Goal: Task Accomplishment & Management: Manage account settings

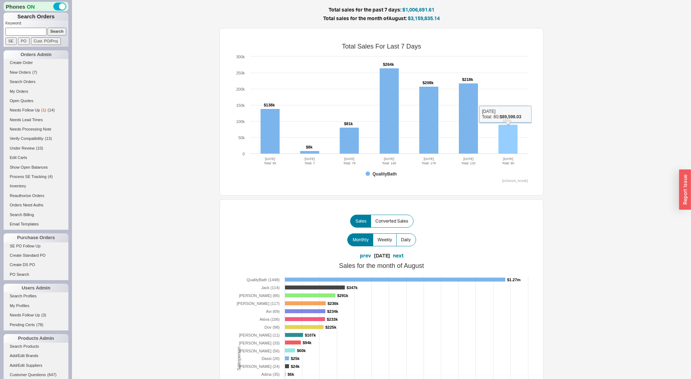
click at [513, 144] on rect at bounding box center [508, 139] width 19 height 29
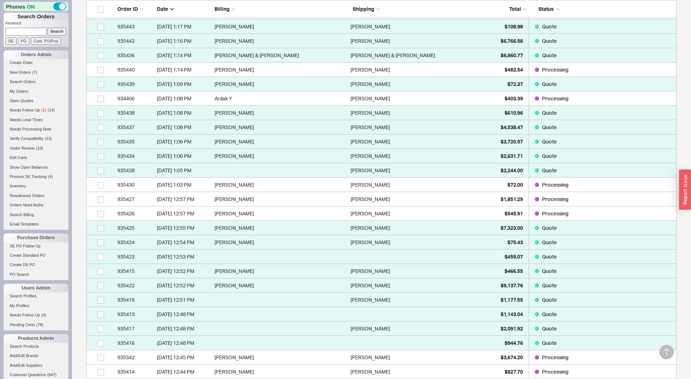
scroll to position [607, 0]
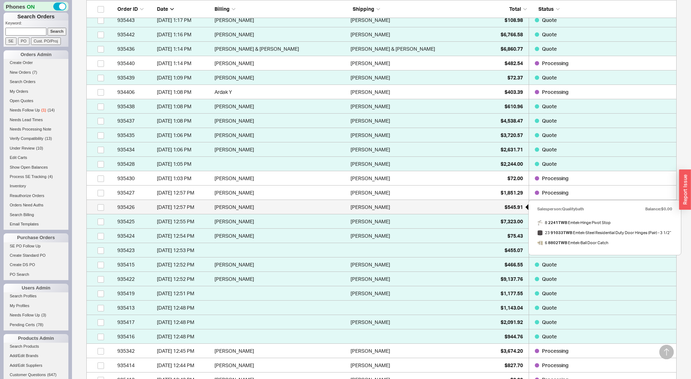
click at [512, 206] on span "$545.91" at bounding box center [514, 207] width 18 height 6
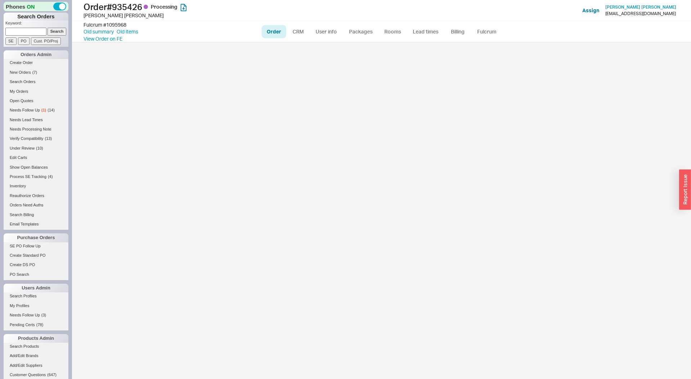
select select "LOW"
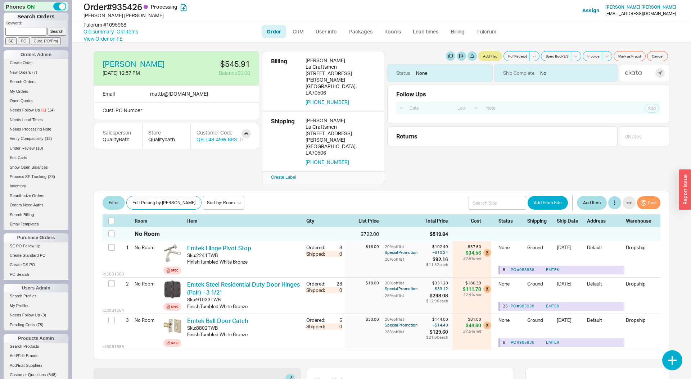
click at [30, 30] on input at bounding box center [25, 32] width 41 height 8
paste input "935343"
type input "935343"
click at [486, 57] on button "Add Flag" at bounding box center [490, 56] width 24 height 10
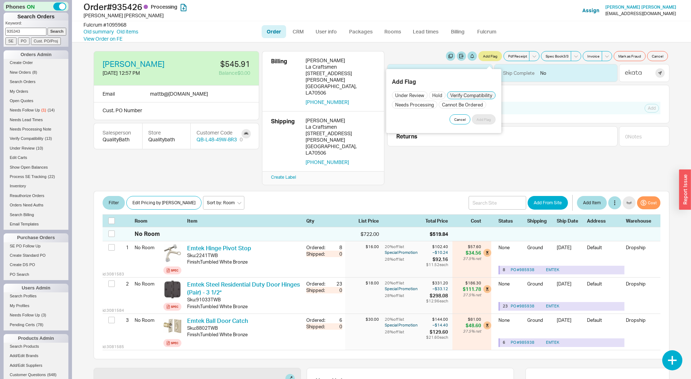
click at [470, 92] on input "Verify Compatibility" at bounding box center [471, 95] width 48 height 7
checkbox input "true"
click at [478, 122] on button "Add Flag" at bounding box center [484, 119] width 24 height 10
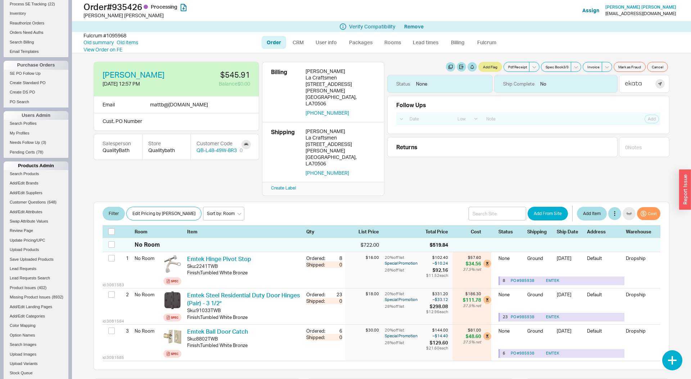
scroll to position [186, 0]
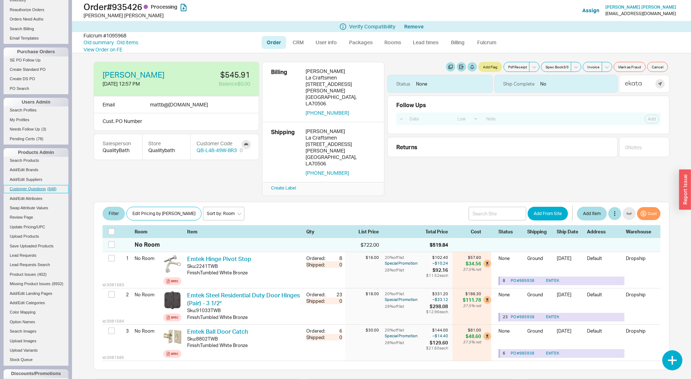
click at [44, 189] on span "Customer Questions" at bounding box center [28, 189] width 36 height 4
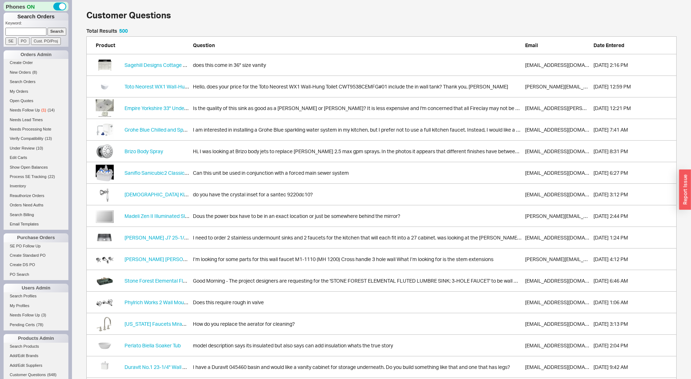
scroll to position [0, 0]
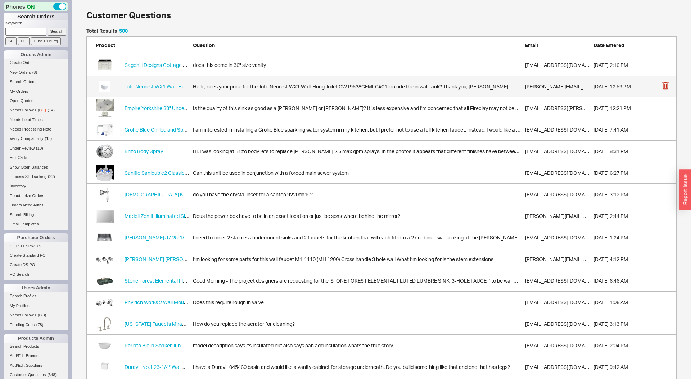
click at [172, 89] on span "Toto Neorest WX1 Wall-Hung Toilet" at bounding box center [164, 87] width 79 height 6
click at [224, 87] on div "Hello, does your price for the Toto Neorest WX1 Wall-Hung Toilet CWT9538CEMFG#0…" at bounding box center [357, 86] width 329 height 7
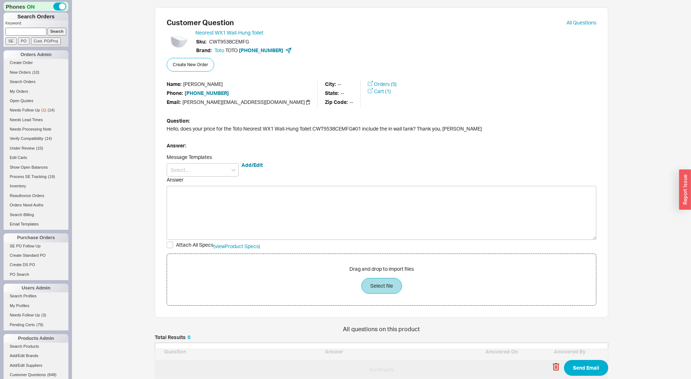
scroll to position [44, 454]
click at [368, 82] on icon at bounding box center [370, 83] width 5 height 5
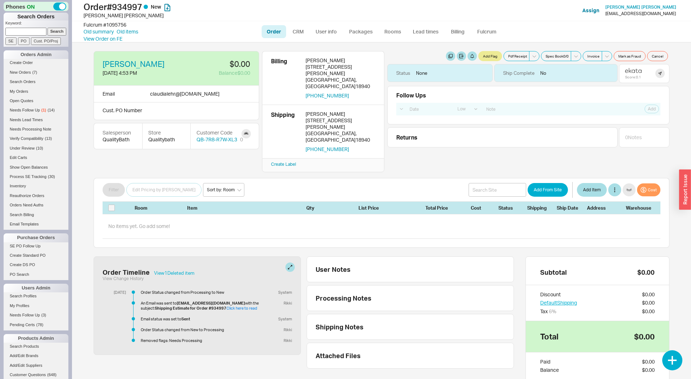
select select "LOW"
click at [290, 263] on button at bounding box center [289, 267] width 9 height 9
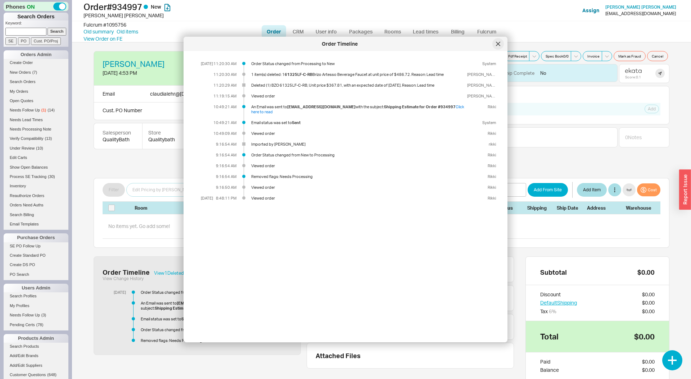
click at [496, 46] on icon at bounding box center [498, 44] width 4 height 4
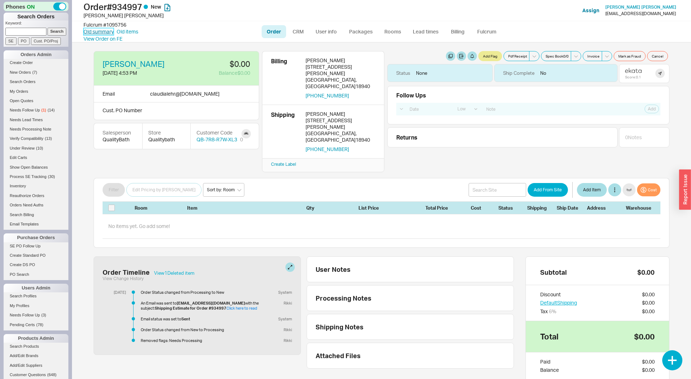
click at [103, 31] on link "Old summary" at bounding box center [99, 31] width 30 height 7
select select "*"
select select "LOW"
select select "3"
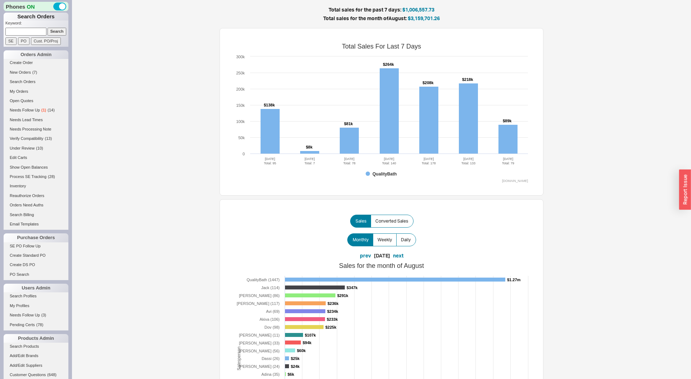
click at [18, 29] on input at bounding box center [25, 32] width 41 height 8
paste input "935343"
type input "935343"
click at [48, 28] on input "Search" at bounding box center [57, 32] width 19 height 8
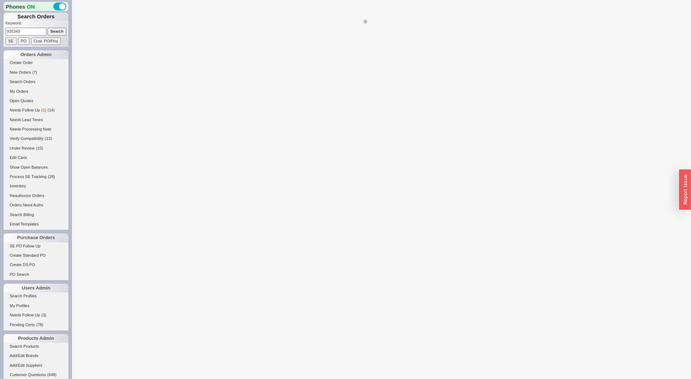
select select "LOW"
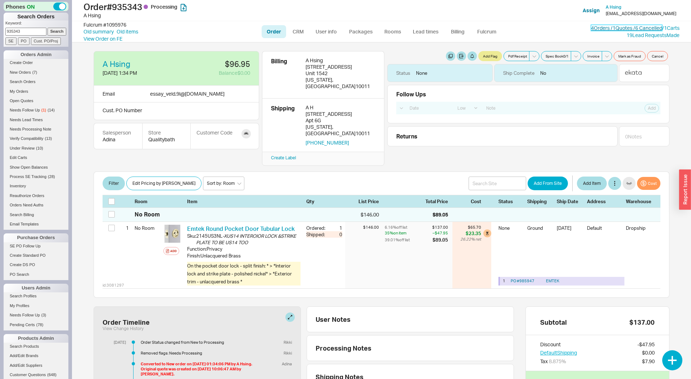
click at [612, 29] on link "4 Orders / 1 Quotes / 6 Cancelled" at bounding box center [626, 28] width 71 height 6
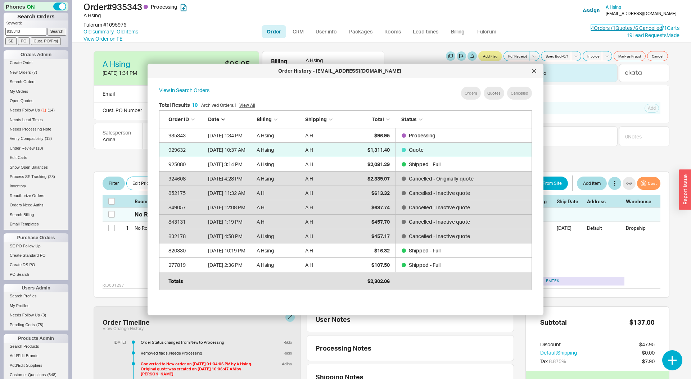
scroll to position [220, 384]
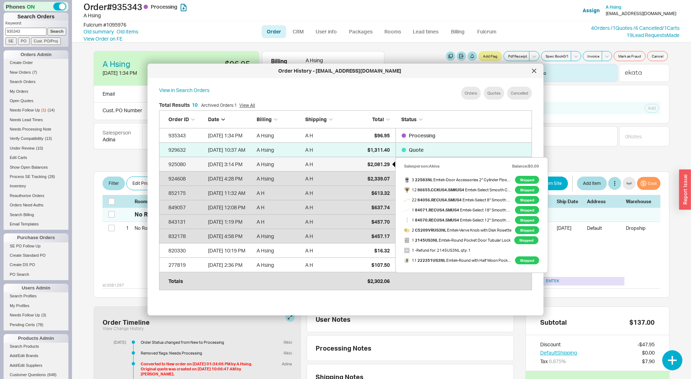
click at [374, 161] on span "$2,081.29" at bounding box center [379, 164] width 22 height 6
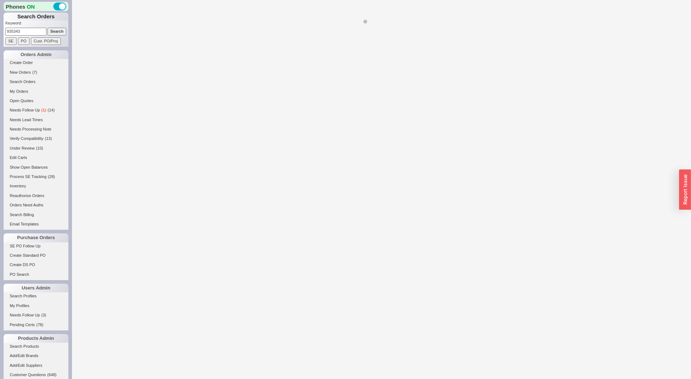
select select "LOW"
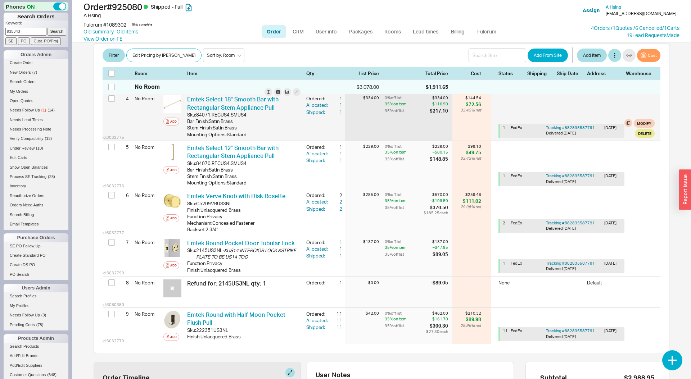
scroll to position [262, 0]
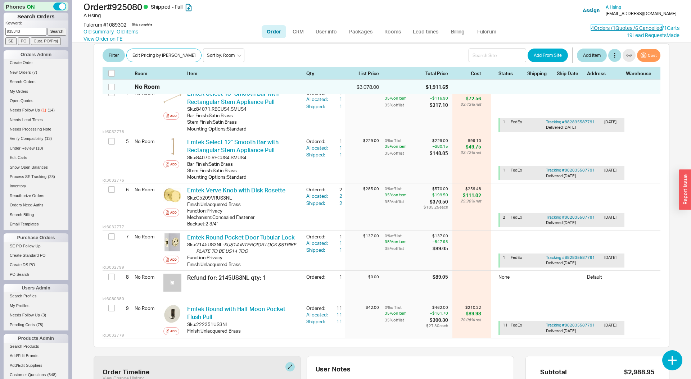
drag, startPoint x: 619, startPoint y: 30, endPoint x: 577, endPoint y: 44, distance: 44.3
click at [619, 30] on link "4 Orders / 1 Quotes / 6 Cancelled" at bounding box center [626, 28] width 71 height 6
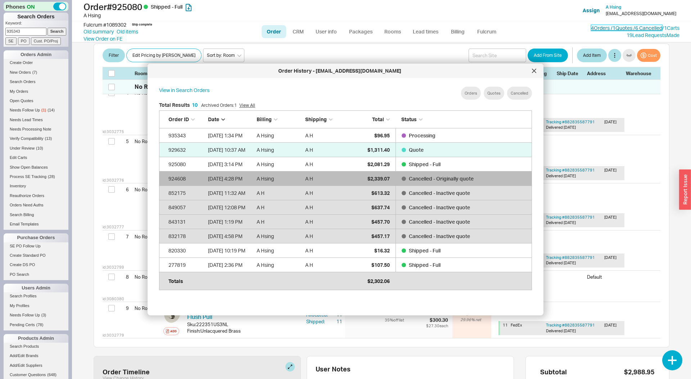
scroll to position [220, 384]
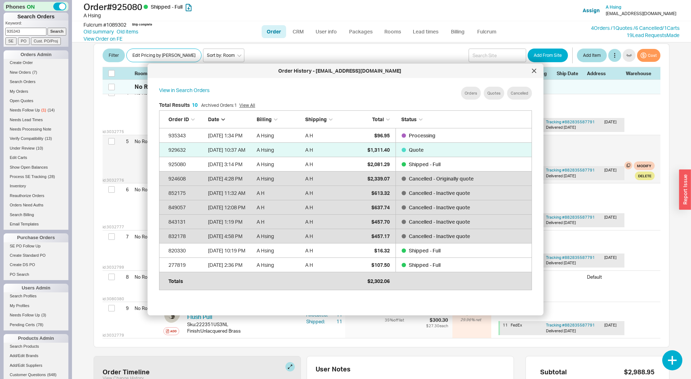
click at [605, 153] on div "1 FedEx Tracking # 882835587791 Delivered 7/17/25 7/16/25 Modify Delete" at bounding box center [577, 159] width 156 height 48
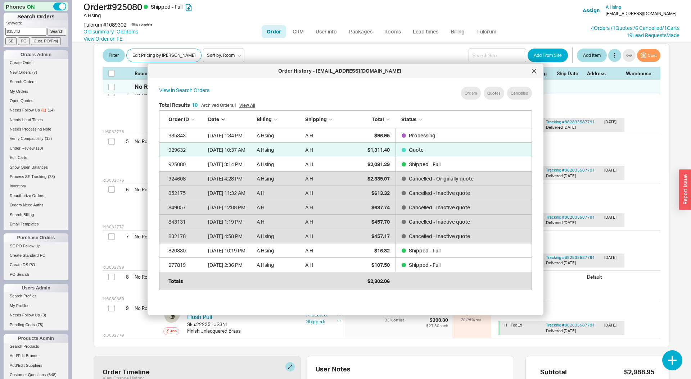
drag, startPoint x: 536, startPoint y: 73, endPoint x: 532, endPoint y: 77, distance: 5.1
click at [535, 74] on div at bounding box center [534, 71] width 12 height 12
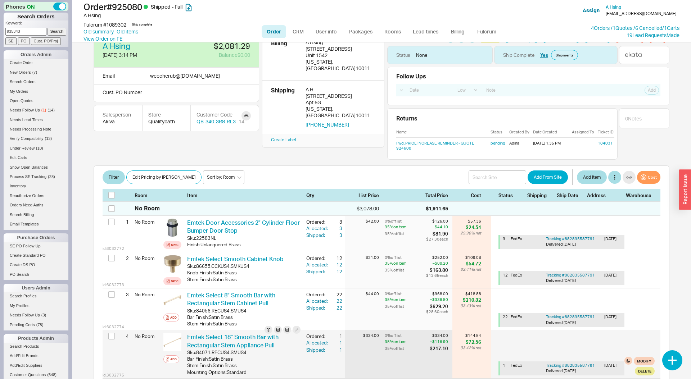
scroll to position [0, 0]
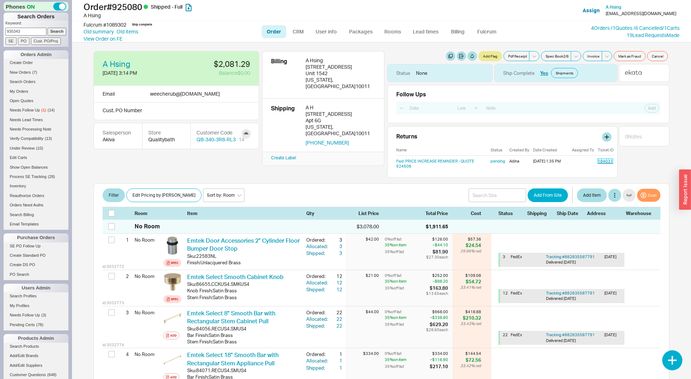
click at [599, 162] on link "184031" at bounding box center [605, 161] width 15 height 5
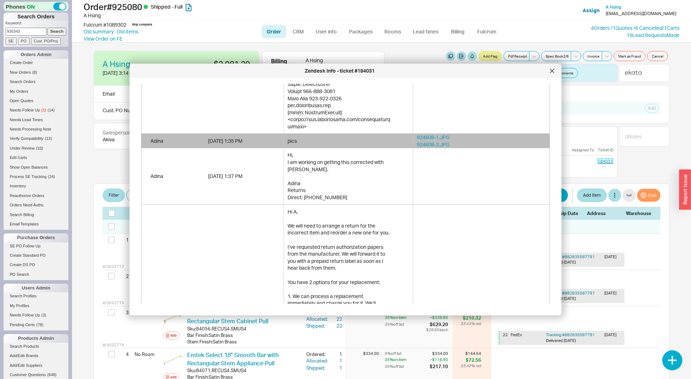
scroll to position [1111, 0]
click at [436, 137] on link "924608-1.JPG" at bounding box center [482, 136] width 130 height 7
click at [553, 69] on icon at bounding box center [552, 71] width 4 height 4
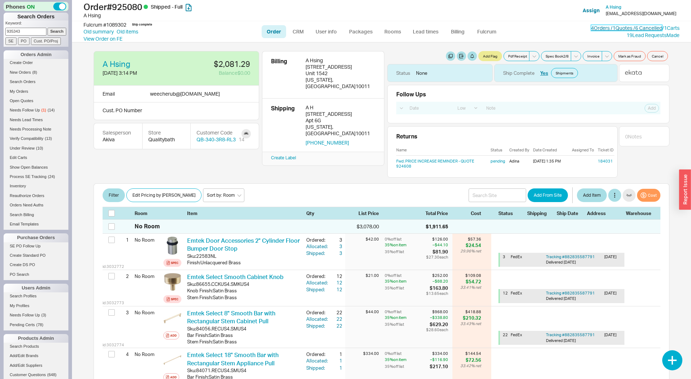
click at [597, 30] on link "4 Orders / 1 Quotes / 6 Cancelled" at bounding box center [626, 28] width 71 height 6
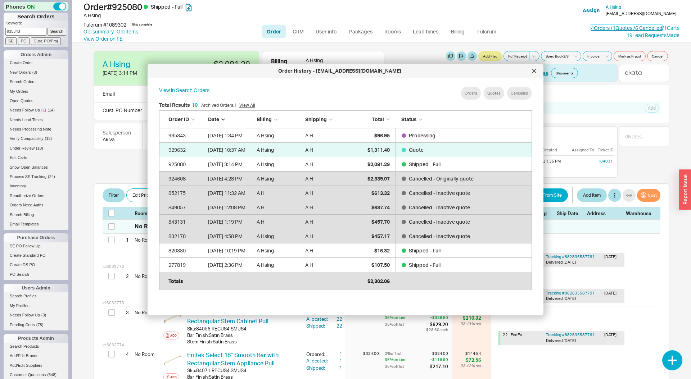
scroll to position [220, 384]
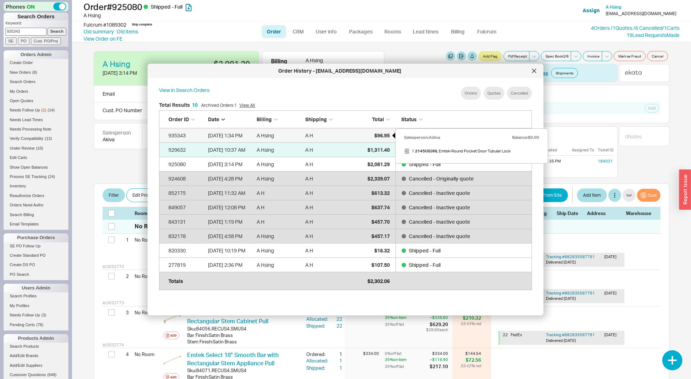
click at [387, 130] on div "$96.95" at bounding box center [372, 136] width 36 height 14
select select "LOW"
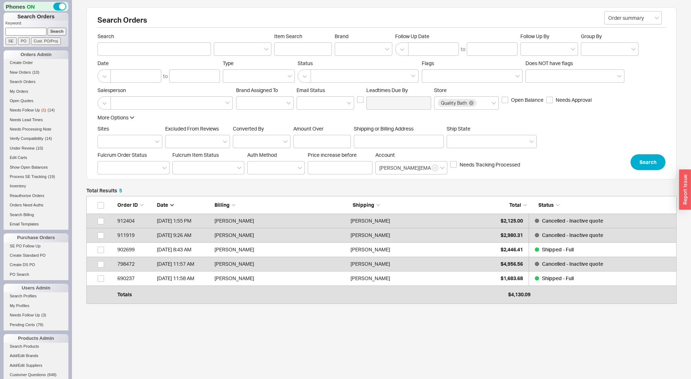
click at [451, 311] on div "Total Results 5 Order ID Date Billing Shipping Total Status 912404 4/23/25 1:55…" at bounding box center [381, 282] width 590 height 188
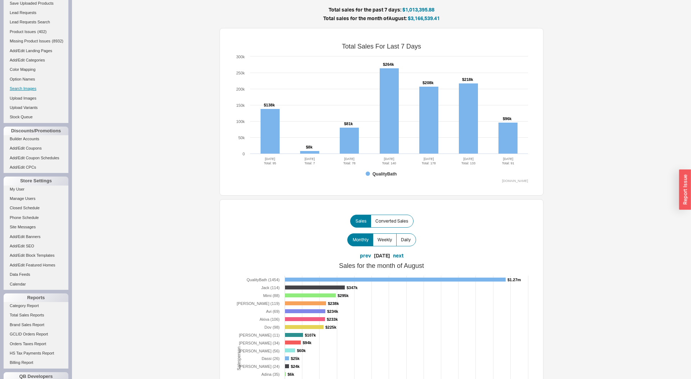
scroll to position [450, 0]
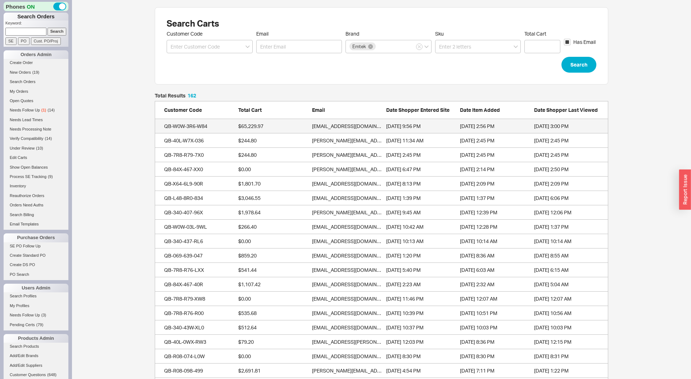
scroll to position [2359, 454]
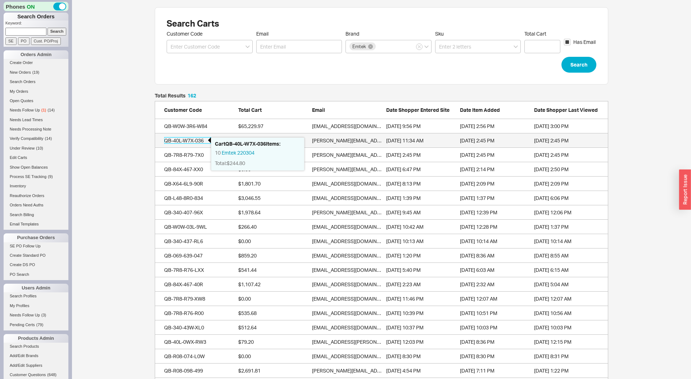
click at [176, 143] on div "QB-40L-W7X-036" at bounding box center [187, 140] width 47 height 7
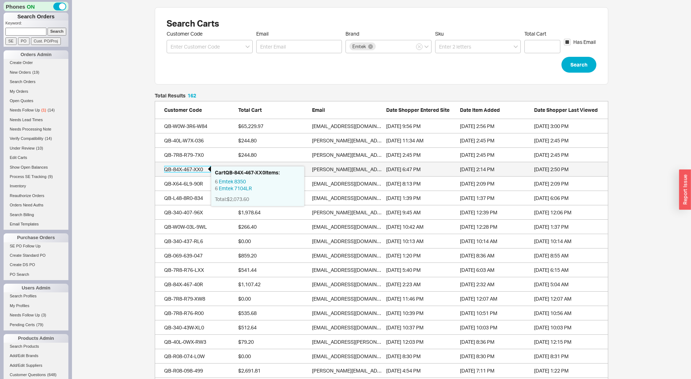
click at [183, 172] on div "QB-84X-467-XX0" at bounding box center [187, 169] width 47 height 7
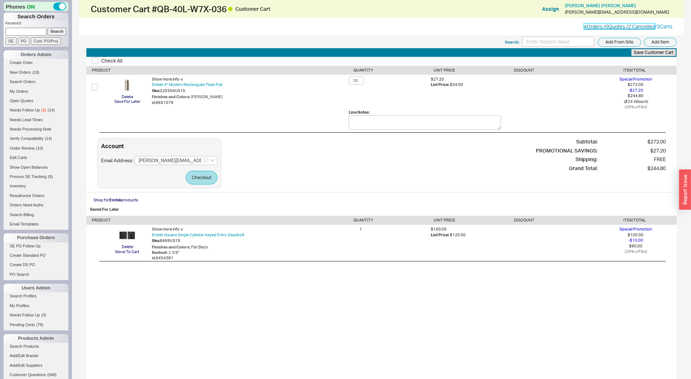
click at [621, 24] on link "4 Orders / 0 Quotes / 2 Cancelled" at bounding box center [619, 26] width 71 height 6
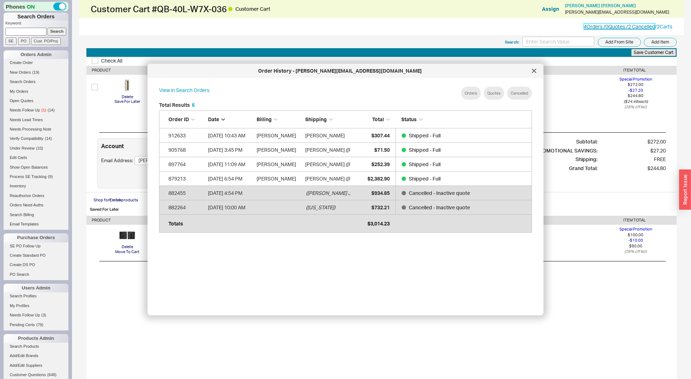
scroll to position [220, 384]
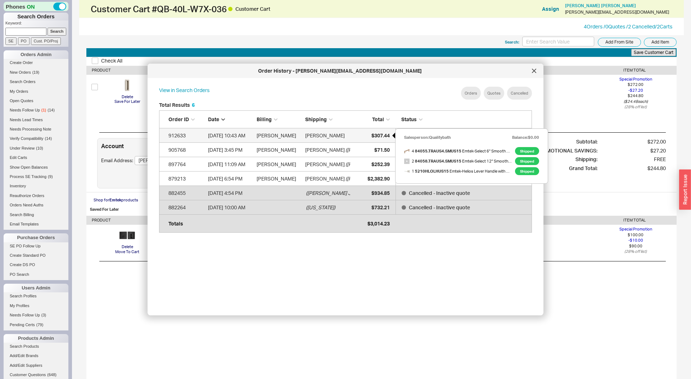
click at [373, 140] on div "$307.44" at bounding box center [372, 136] width 36 height 14
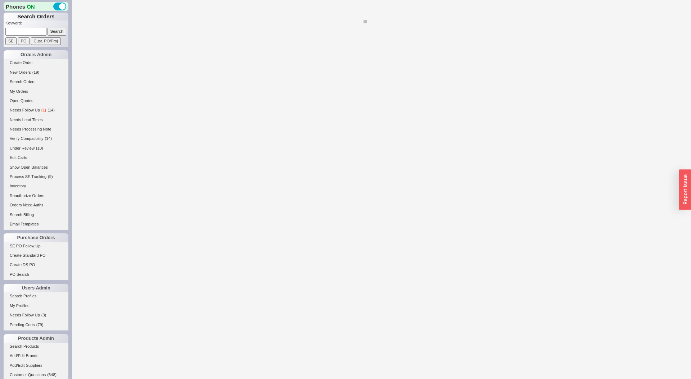
select select "LOW"
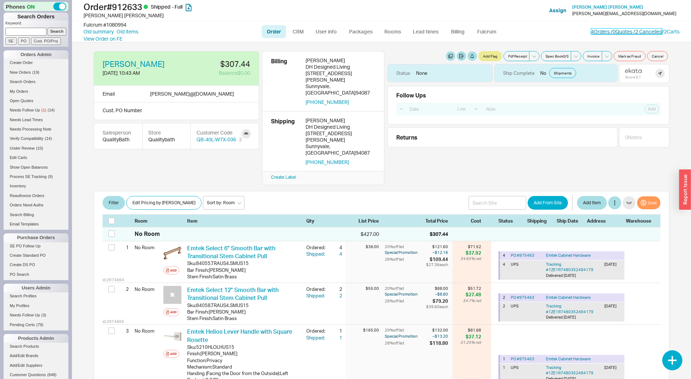
click at [592, 28] on link "4 Orders / 0 Quotes / 2 Cancelled" at bounding box center [626, 31] width 71 height 6
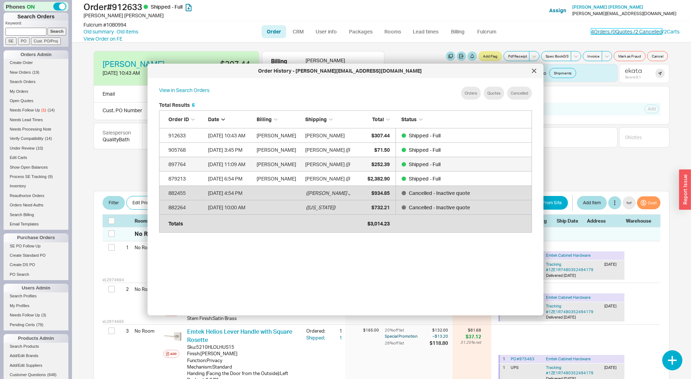
scroll to position [220, 384]
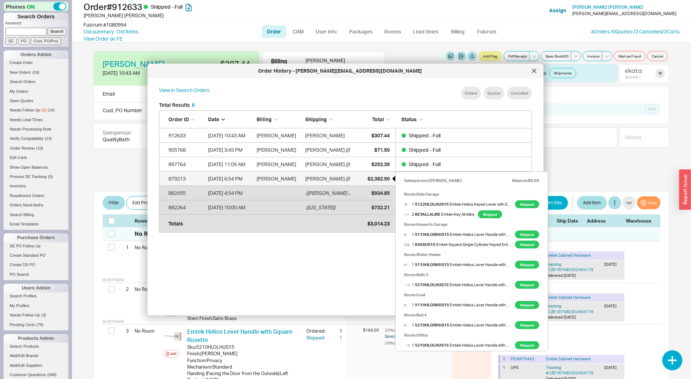
click at [378, 181] on span "$2,382.90" at bounding box center [379, 179] width 22 height 6
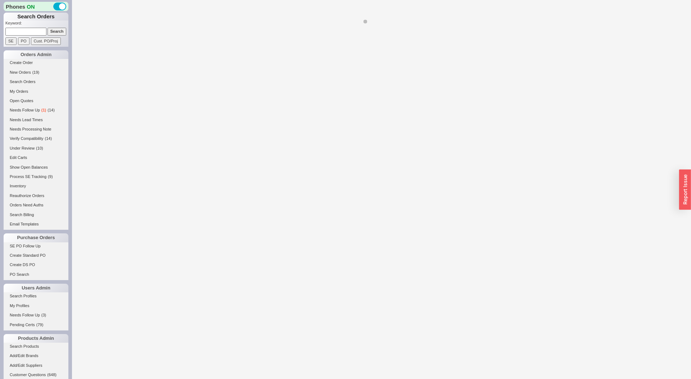
select select "LOW"
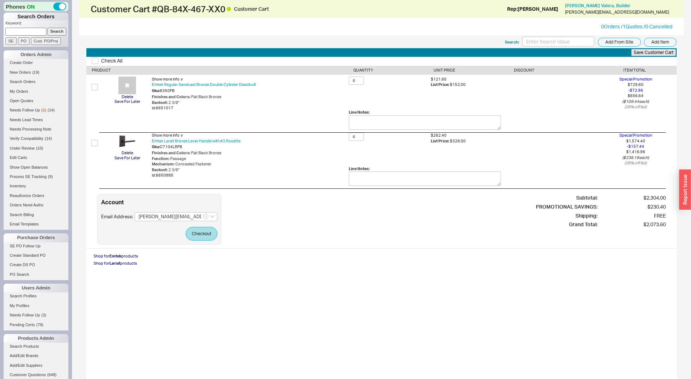
click at [637, 22] on div "0 Orders / 1 Quotes / 0 Cancelled" at bounding box center [381, 26] width 605 height 17
click at [636, 23] on link "0 Orders / 1 Quotes / 0 Cancelled" at bounding box center [636, 26] width 71 height 6
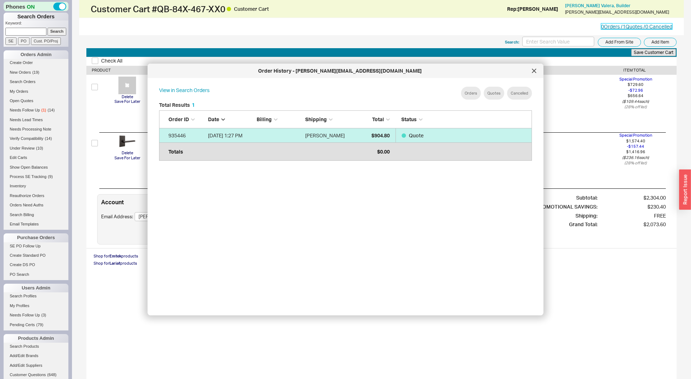
scroll to position [220, 384]
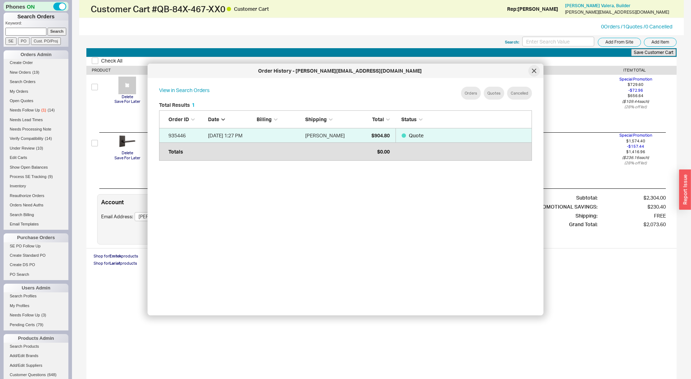
click at [533, 72] on icon at bounding box center [534, 71] width 4 height 4
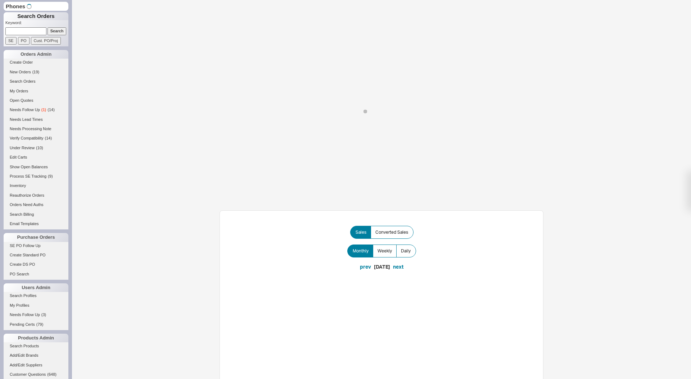
click at [22, 32] on input at bounding box center [25, 31] width 41 height 8
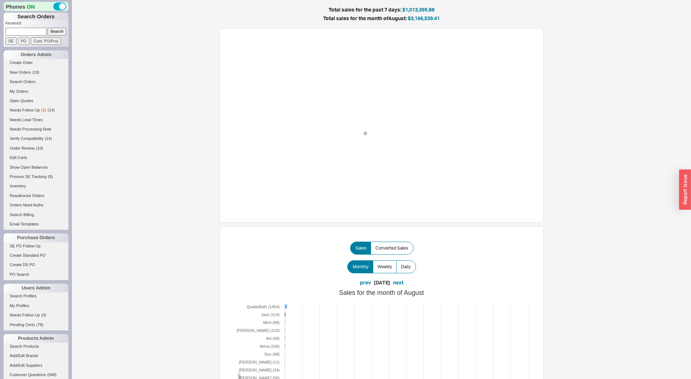
paste input "934936"
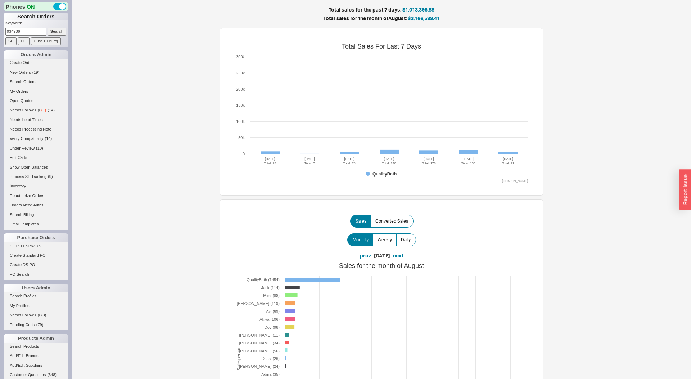
type input "934936"
click at [48, 28] on input "Search" at bounding box center [57, 32] width 19 height 8
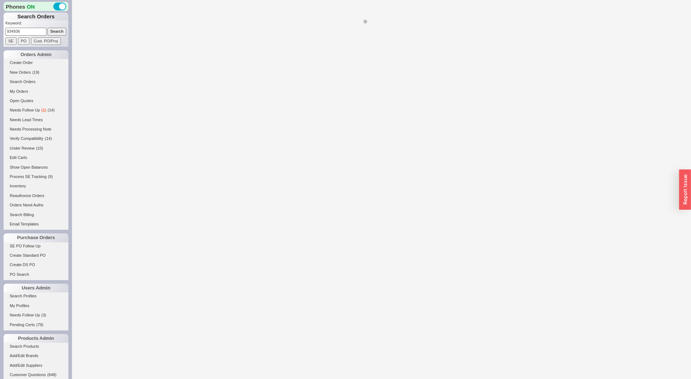
select select "LOW"
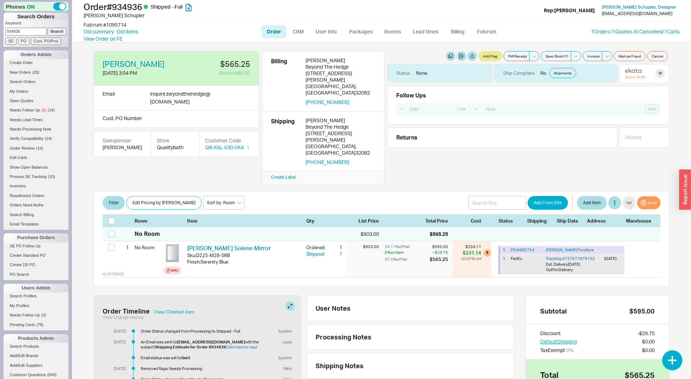
click at [429, 191] on div "Filter Edit Pricing by Brand Sort by: Room Sort by: Brand Sort by: Date Add Fro…" at bounding box center [382, 209] width 576 height 36
click at [496, 196] on input at bounding box center [498, 203] width 58 height 14
type input "m"
type input "emtek melrose tubular"
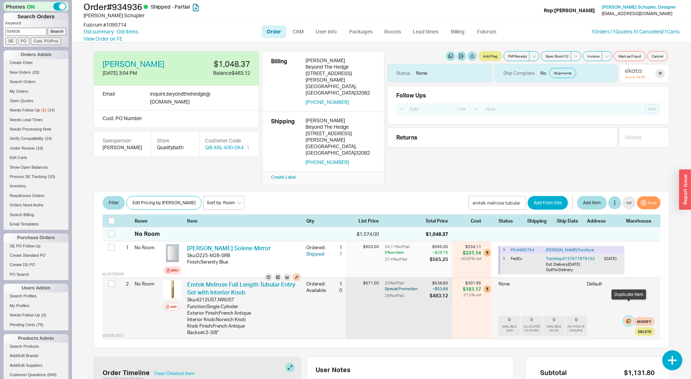
click at [628, 318] on button "button" at bounding box center [629, 322] width 8 height 8
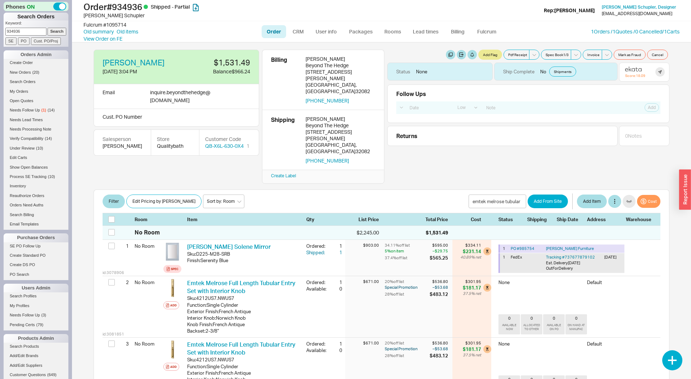
scroll to position [89, 0]
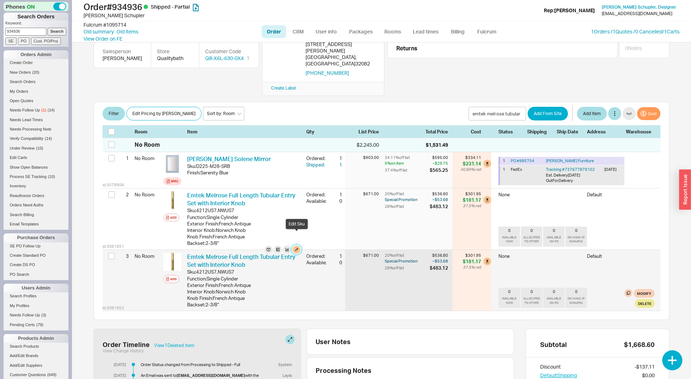
click at [298, 246] on button "button" at bounding box center [297, 250] width 8 height 8
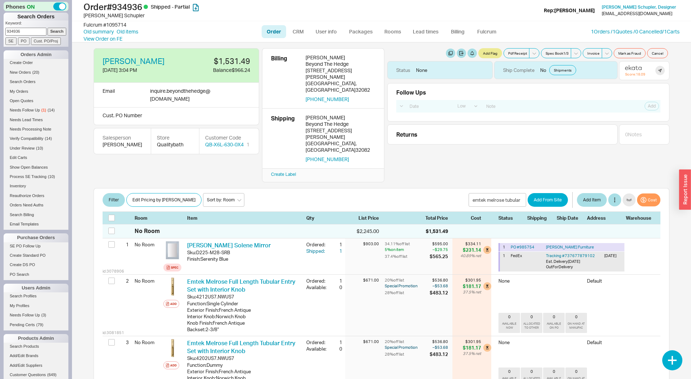
scroll to position [0, 0]
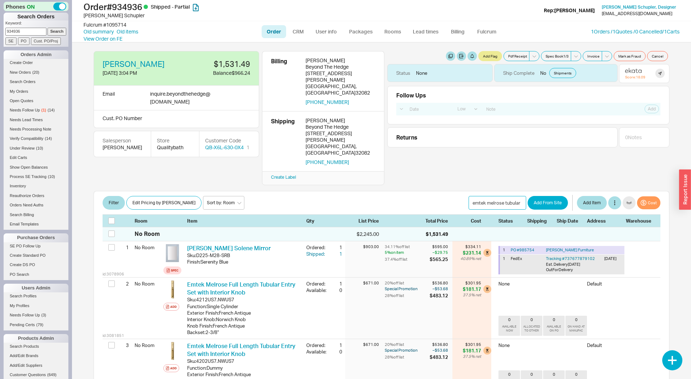
click at [502, 196] on input "emtek melrose tubular" at bounding box center [498, 203] width 58 height 14
click at [579, 196] on button "Add Item" at bounding box center [592, 203] width 30 height 14
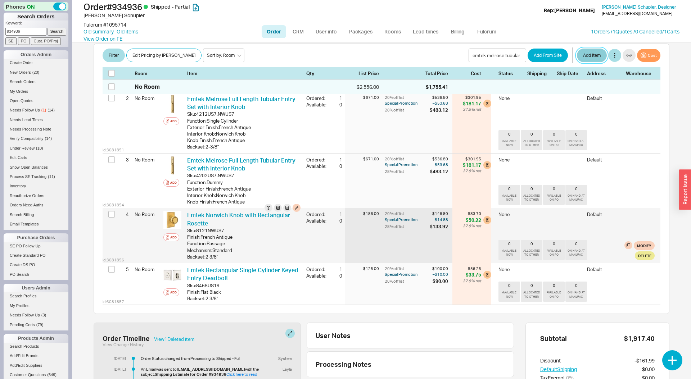
scroll to position [177, 0]
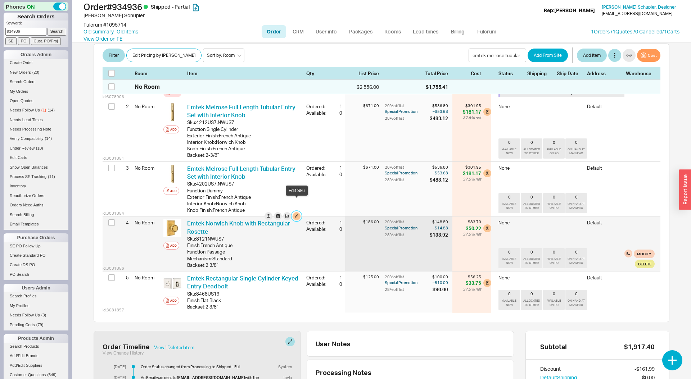
click at [300, 212] on button "button" at bounding box center [297, 216] width 8 height 8
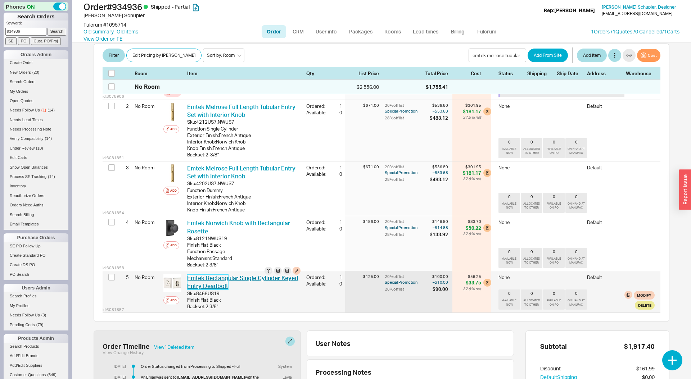
click at [229, 275] on link "Emtek Rectangular Single Cylinder Keyed Entry Deadbolt" at bounding box center [242, 282] width 111 height 15
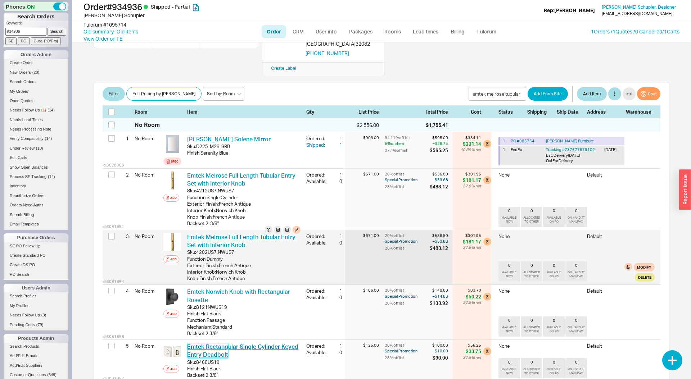
scroll to position [109, 0]
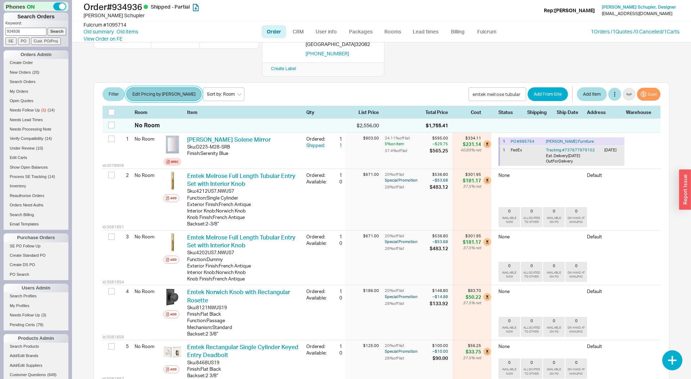
click at [158, 87] on button "Edit Pricing by [PERSON_NAME]" at bounding box center [163, 94] width 75 height 14
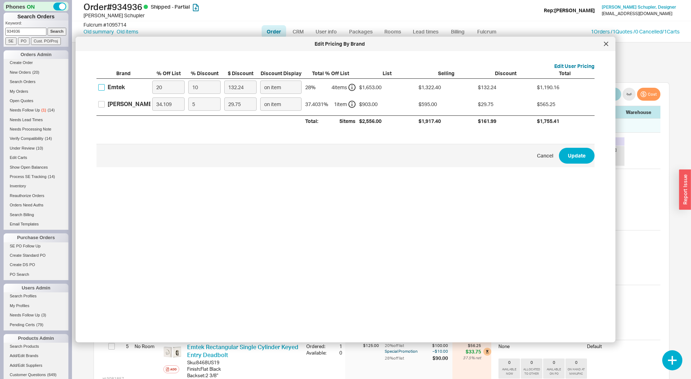
click at [102, 84] on input "Emtek" at bounding box center [101, 87] width 6 height 6
checkbox input "true"
drag, startPoint x: 162, startPoint y: 85, endPoint x: 148, endPoint y: 85, distance: 14.4
click at [0, 0] on div "Emtek 20 10 132.24 on item 28 % 4 item s $1,653.00 $1,322.40 $132.24 $1,190.16" at bounding box center [0, 0] width 0 height 0
type input "0"
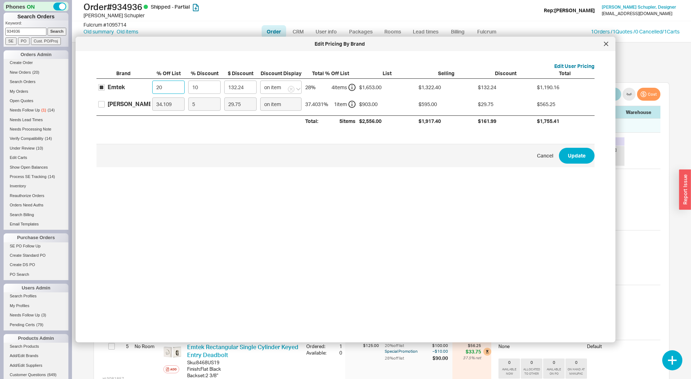
type input "165.3"
type input "0"
type input "3"
type input "49.59"
type input "35"
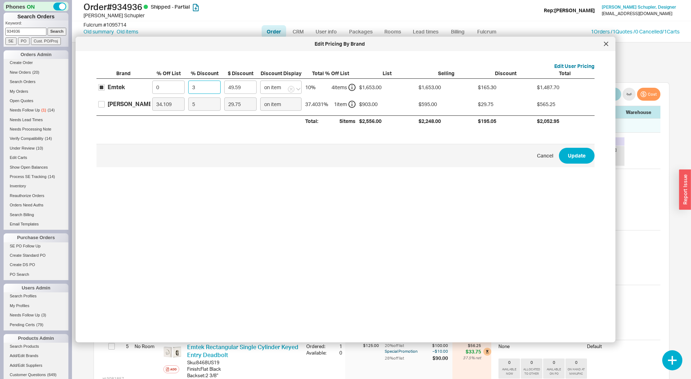
type input "578.55"
type input "35"
click at [559, 148] on button "Update" at bounding box center [577, 156] width 36 height 16
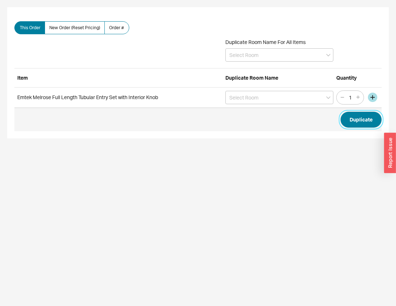
click at [354, 117] on button "Duplicate" at bounding box center [361, 120] width 41 height 16
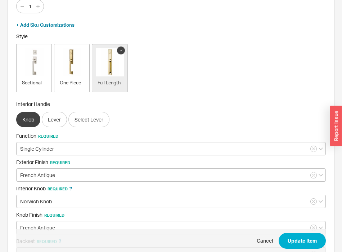
scroll to position [81, 0]
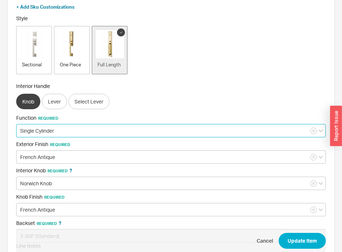
click at [66, 134] on input "Single Cylinder" at bounding box center [171, 130] width 310 height 13
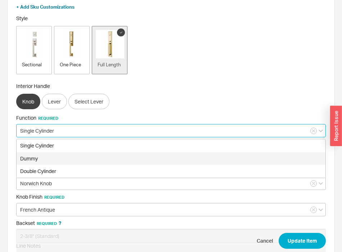
click at [66, 153] on div "Dummy" at bounding box center [171, 158] width 309 height 13
type input "Dummy"
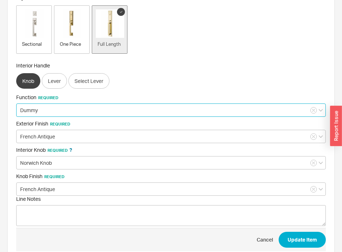
scroll to position [118, 0]
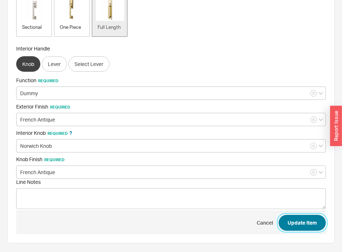
drag, startPoint x: 303, startPoint y: 227, endPoint x: 299, endPoint y: 226, distance: 4.0
click at [303, 226] on button "Update Item" at bounding box center [302, 223] width 47 height 16
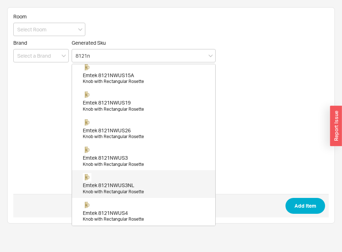
scroll to position [152, 0]
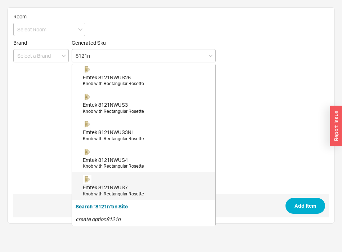
click at [129, 186] on div "Emtek 8121NWUS7" at bounding box center [147, 187] width 129 height 7
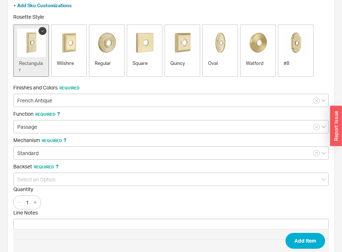
scroll to position [113, 0]
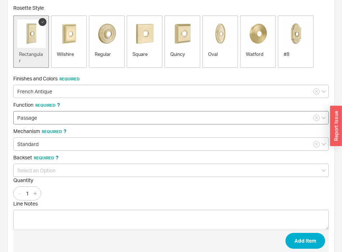
type input "8121NWUS7"
click at [103, 120] on input "Passage" at bounding box center [170, 117] width 315 height 13
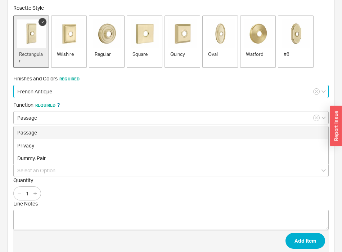
click at [93, 96] on input "French Antique" at bounding box center [170, 91] width 315 height 13
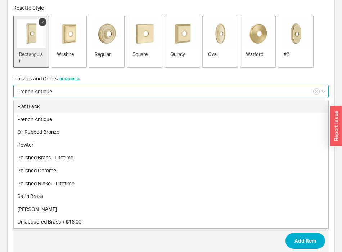
click at [88, 97] on input "French Antique" at bounding box center [170, 91] width 315 height 13
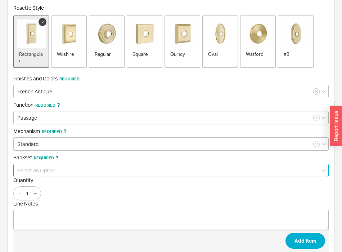
click at [58, 171] on input at bounding box center [170, 169] width 315 height 13
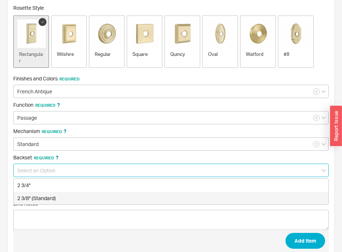
click at [56, 195] on div "2 3/8" (Standard)" at bounding box center [171, 198] width 315 height 13
type input "2 3/8" (Standard)"
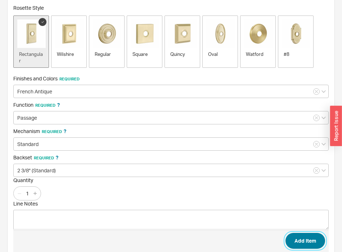
click at [311, 237] on button "Add Item" at bounding box center [305, 241] width 40 height 16
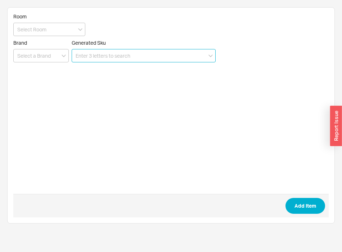
scroll to position [0, 0]
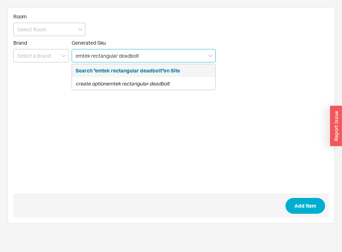
type input "emtek rectangular deadbolt"
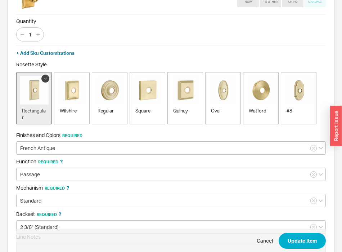
scroll to position [35, 0]
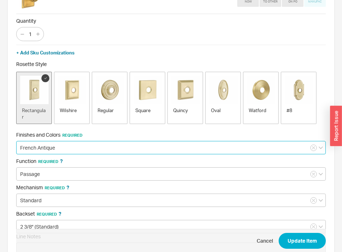
click at [72, 145] on input "French Antique" at bounding box center [171, 147] width 310 height 13
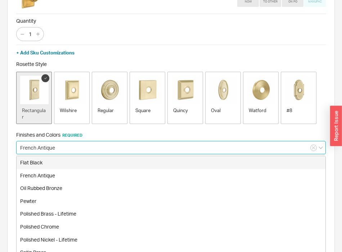
drag, startPoint x: 72, startPoint y: 161, endPoint x: 82, endPoint y: 161, distance: 9.4
click at [72, 161] on div "Flat Black" at bounding box center [171, 162] width 309 height 13
type input "Flat Black"
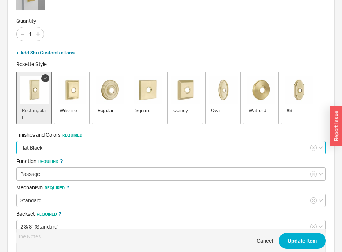
scroll to position [89, 0]
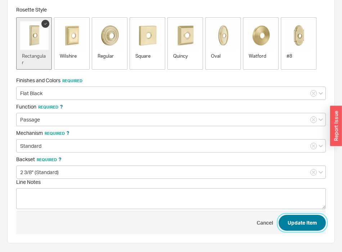
click at [306, 224] on button "Update Item" at bounding box center [302, 223] width 47 height 16
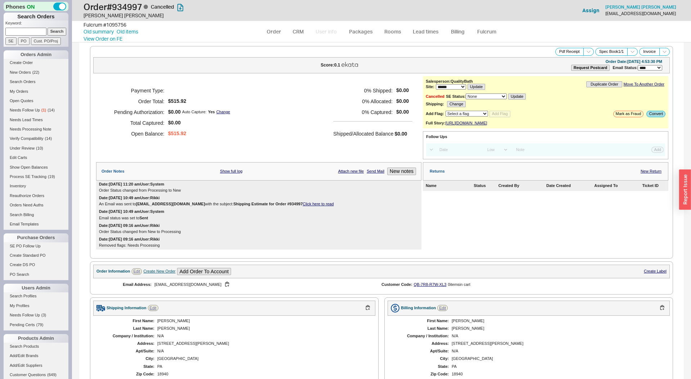
select select "*"
select select "LOW"
select select "3"
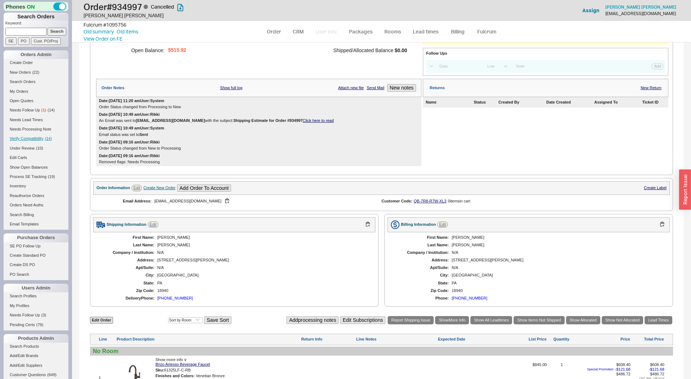
scroll to position [203, 0]
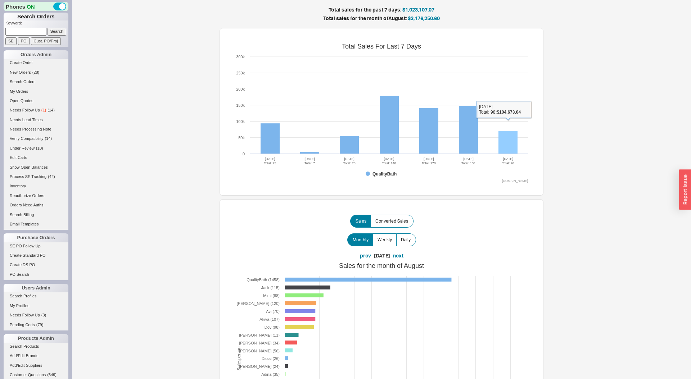
click at [516, 143] on rect at bounding box center [508, 142] width 19 height 23
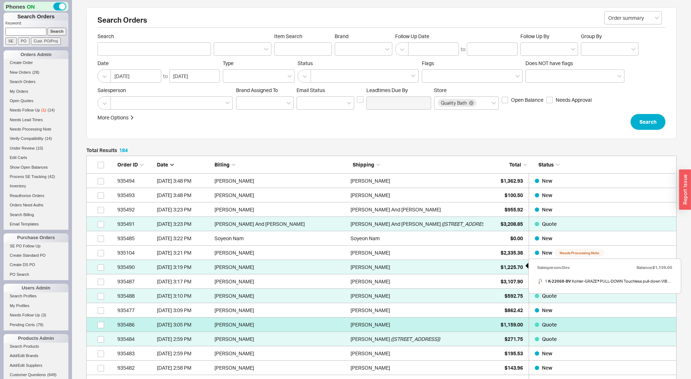
scroll to position [185, 0]
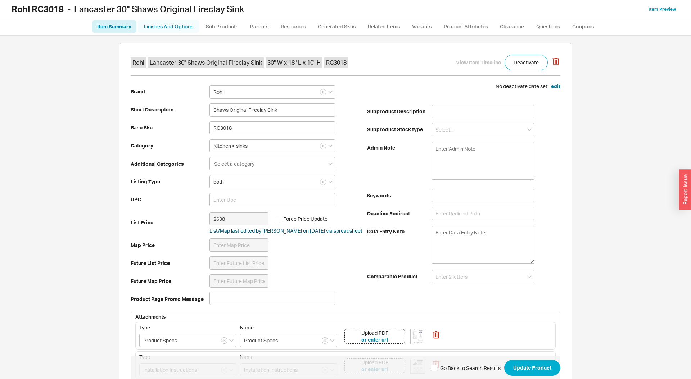
click at [174, 29] on link "Finishes And Options" at bounding box center [169, 26] width 62 height 13
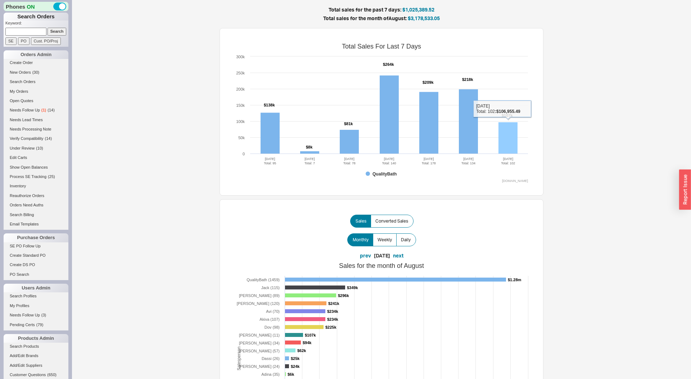
click at [506, 136] on rect at bounding box center [508, 138] width 19 height 32
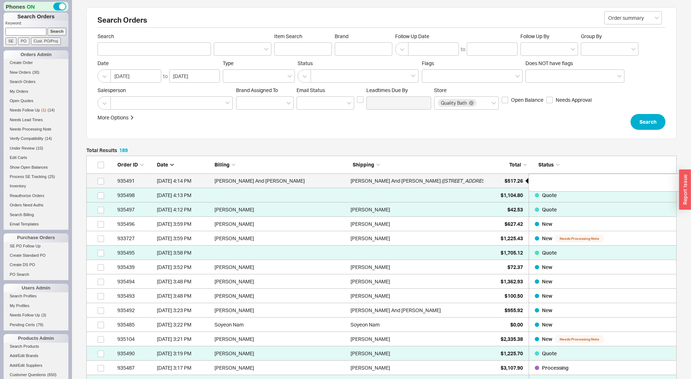
scroll to position [2754, 590]
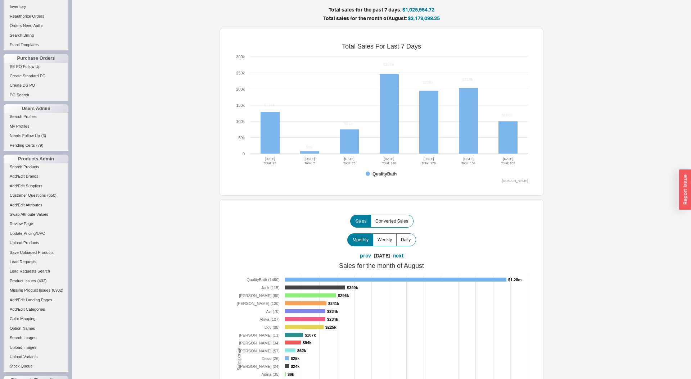
scroll to position [179, 0]
click at [45, 198] on span "Customer Questions" at bounding box center [28, 196] width 36 height 4
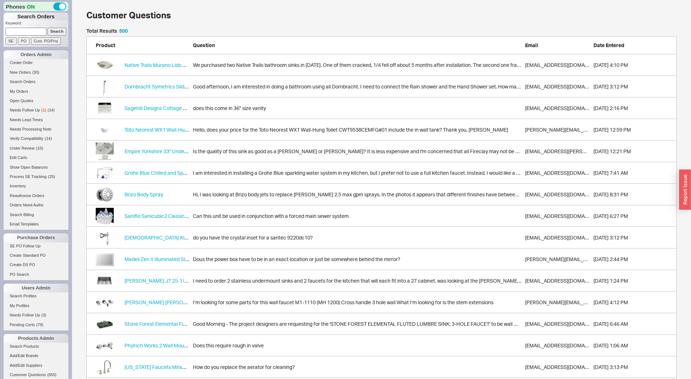
scroll to position [10825, 590]
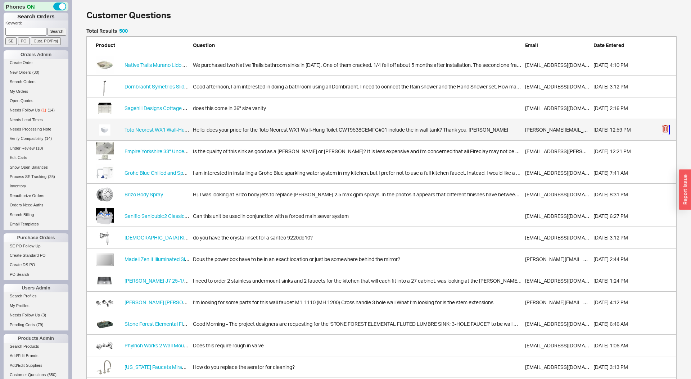
click at [667, 129] on icon "grid" at bounding box center [665, 129] width 7 height 8
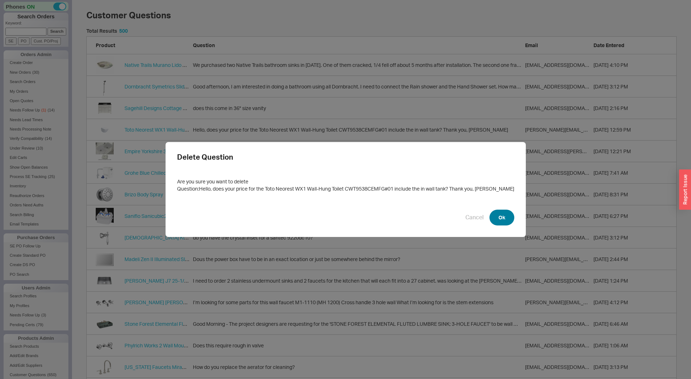
click at [492, 213] on button "Ok" at bounding box center [502, 218] width 25 height 16
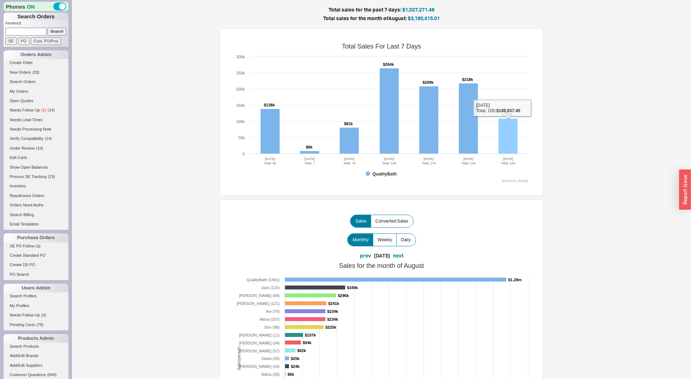
click at [500, 136] on rect at bounding box center [508, 136] width 19 height 35
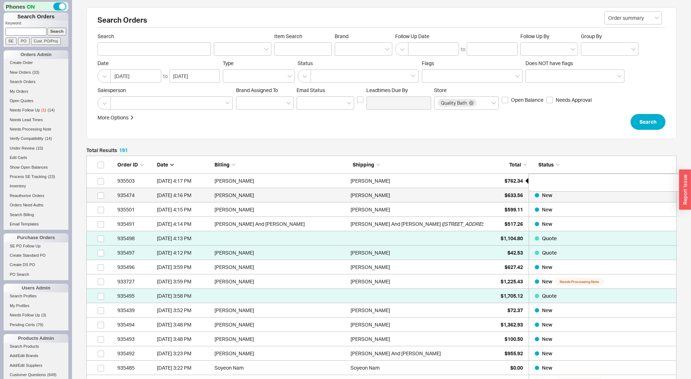
scroll to position [2783, 590]
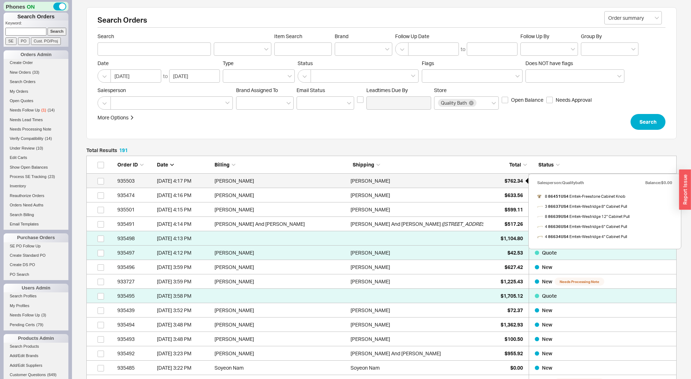
click at [512, 182] on span "$762.34" at bounding box center [514, 181] width 18 height 6
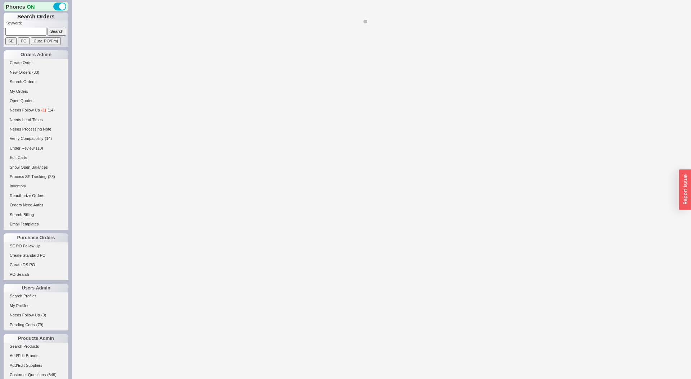
select select "LOW"
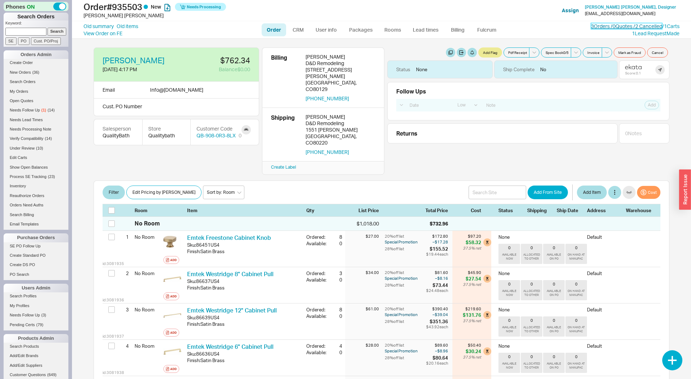
click at [601, 26] on link "3 Orders / 0 Quotes / 2 Cancelled" at bounding box center [626, 26] width 71 height 6
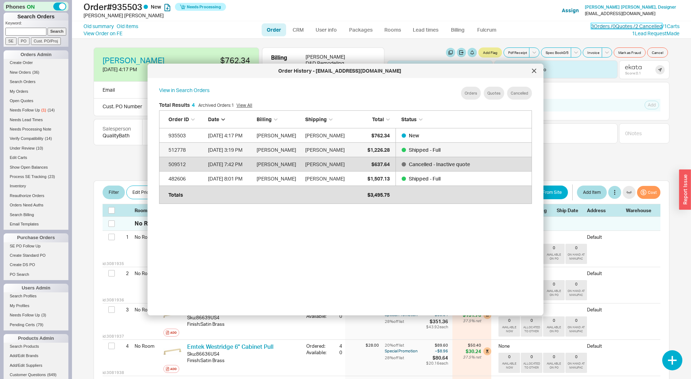
scroll to position [220, 384]
click at [537, 70] on div at bounding box center [534, 71] width 12 height 12
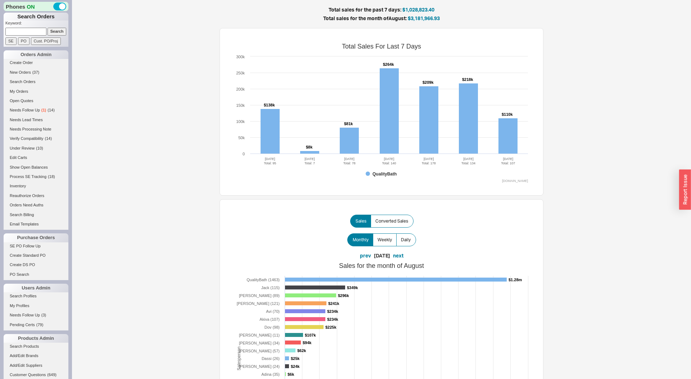
click at [35, 29] on input at bounding box center [25, 32] width 41 height 8
paste input "927439"
type input "927439"
click at [48, 28] on input "Search" at bounding box center [57, 32] width 19 height 8
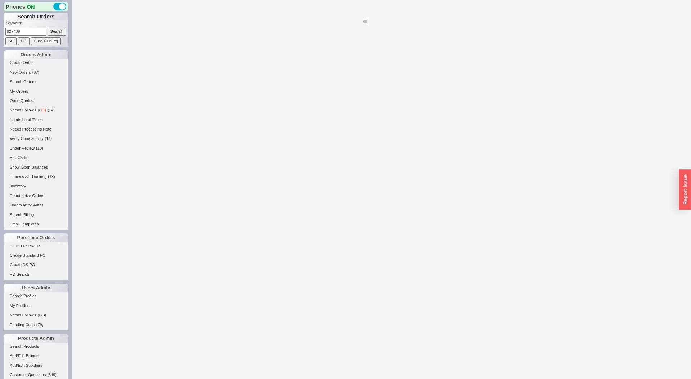
select select "LOW"
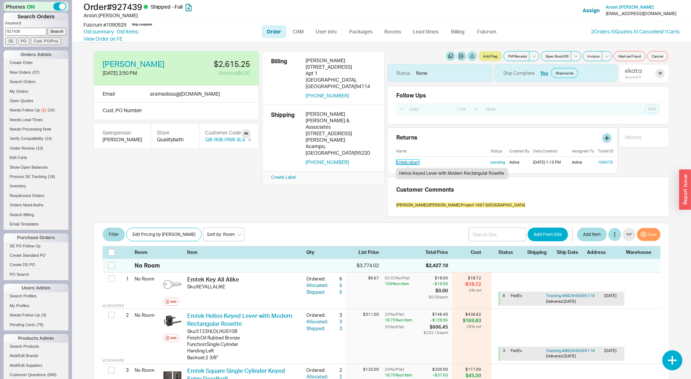
click at [415, 162] on link "Emtek return" at bounding box center [407, 162] width 23 height 5
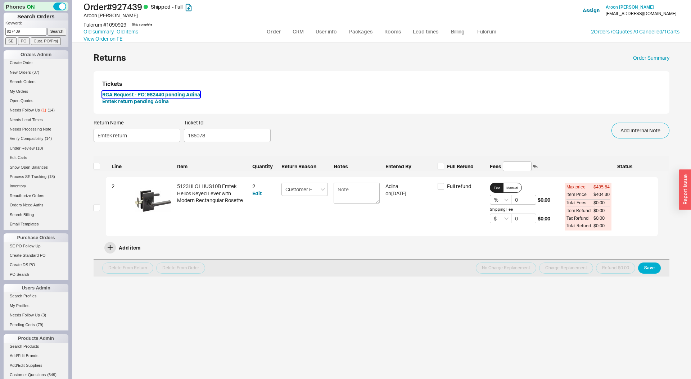
click at [110, 96] on button "RGA Request - PO: 982440 pending Adina" at bounding box center [151, 94] width 98 height 7
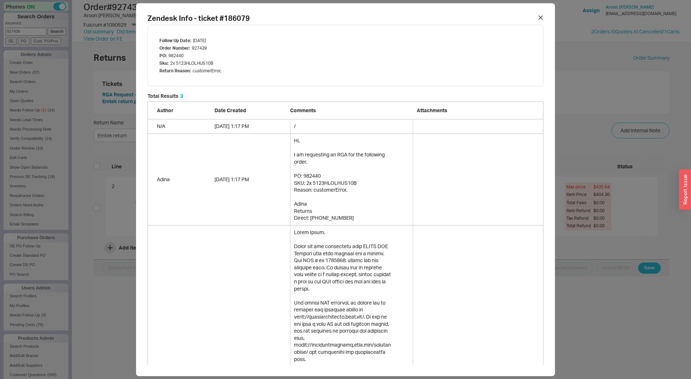
scroll to position [569, 396]
click at [111, 161] on div "Zendesk Info - ticket # 186079 Follow Up Date : [DATE] Order Number : 927439 PO…" at bounding box center [345, 189] width 691 height 379
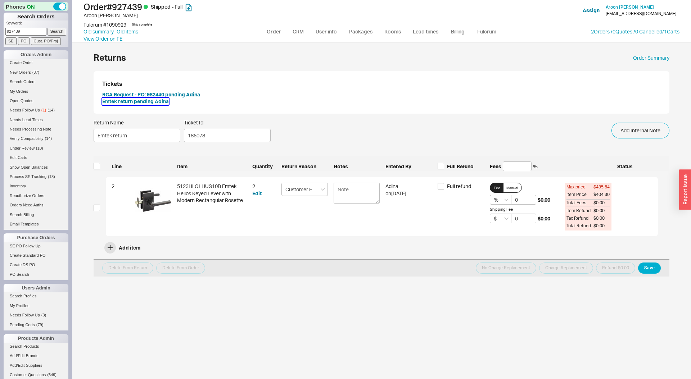
click at [147, 100] on button "Emtek return pending Adina" at bounding box center [135, 101] width 67 height 7
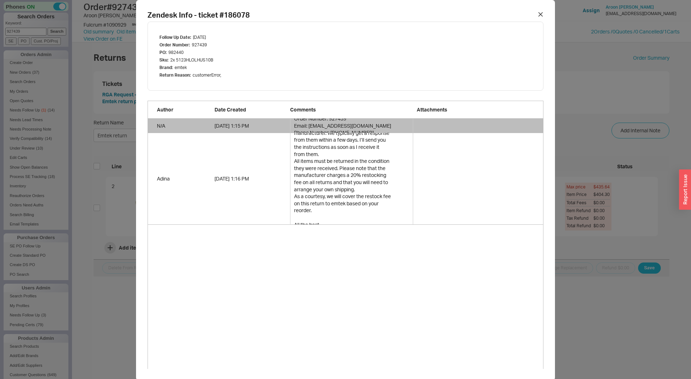
scroll to position [0, 0]
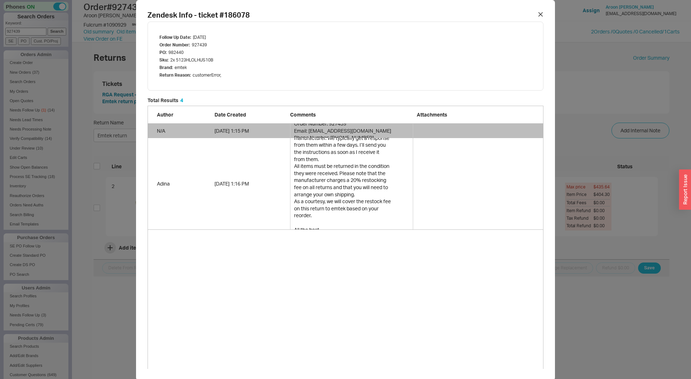
click at [113, 118] on div "Zendesk Info - ticket # 186078 Follow Up Date : [DATE] Order Number : 927439 PO…" at bounding box center [345, 189] width 691 height 379
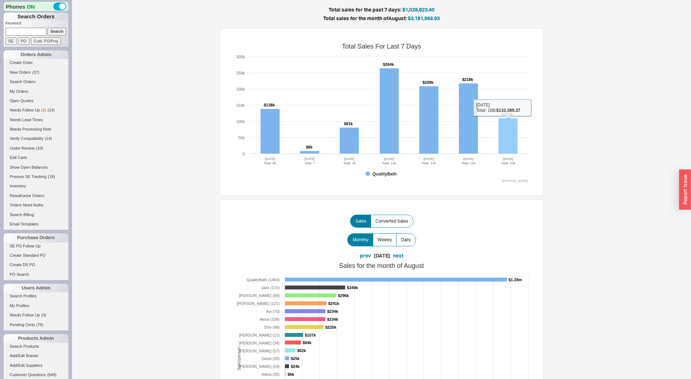
click at [510, 145] on rect at bounding box center [508, 136] width 19 height 36
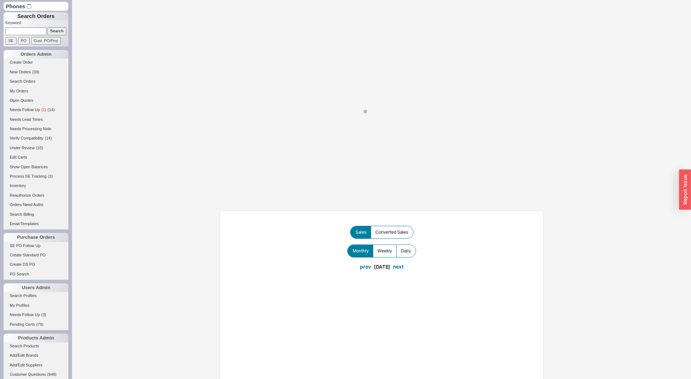
drag, startPoint x: 142, startPoint y: 66, endPoint x: 89, endPoint y: 18, distance: 72.1
click at [142, 66] on div "Sales Converted Sales Monthly Weekly Daily prev 08/21/2025 next Full Months Unt…" at bounding box center [381, 374] width 619 height 749
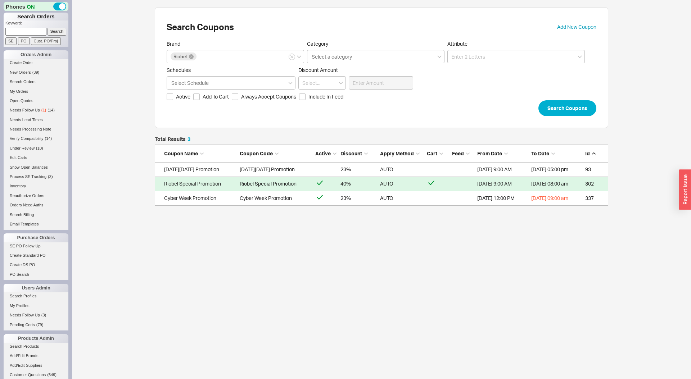
scroll to position [69, 454]
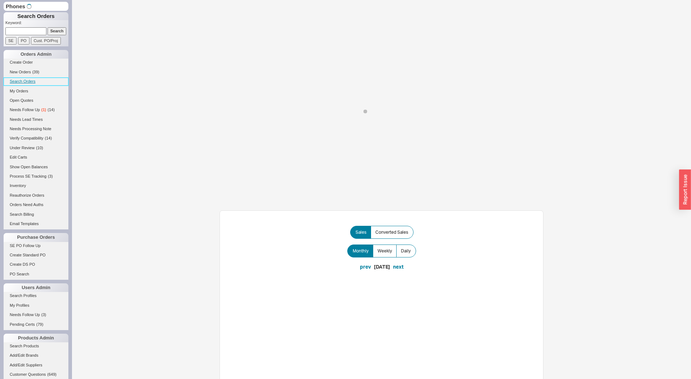
click at [22, 82] on link "Search Orders" at bounding box center [36, 82] width 65 height 8
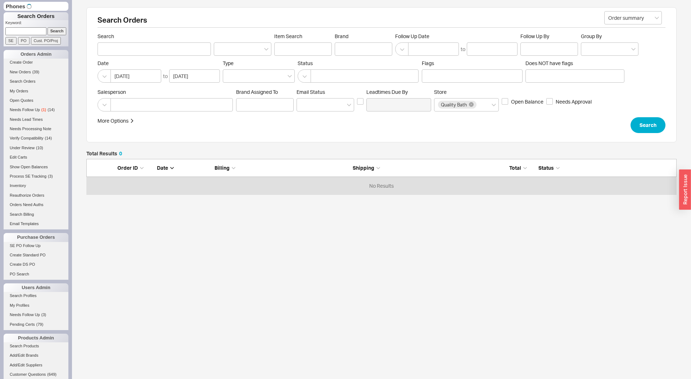
scroll to position [36, 590]
click at [656, 126] on button "Search" at bounding box center [648, 125] width 35 height 16
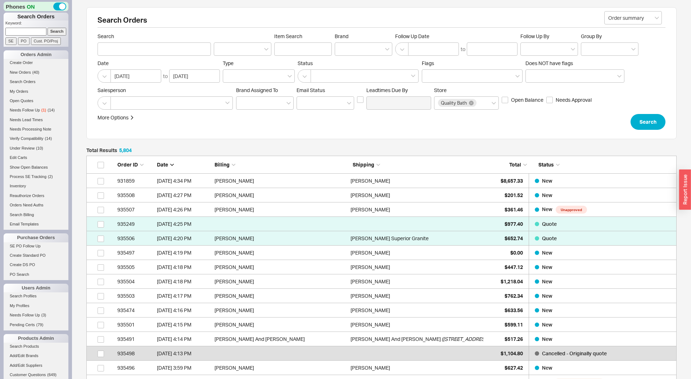
scroll to position [0, 0]
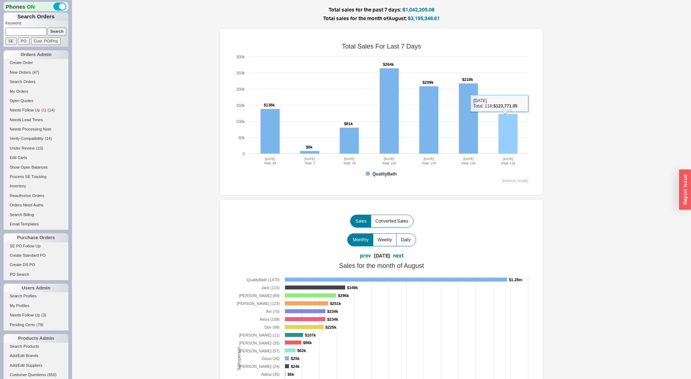
click at [511, 145] on rect at bounding box center [508, 134] width 19 height 40
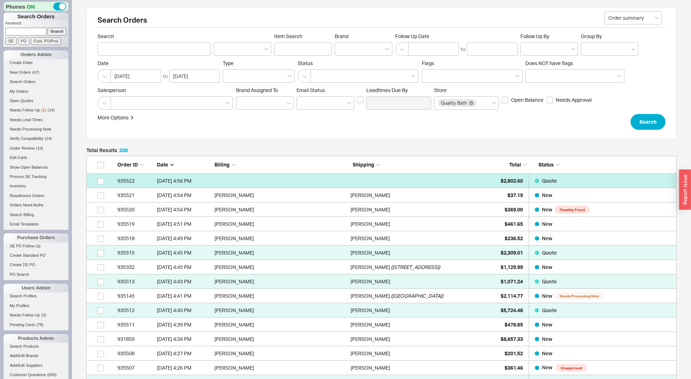
scroll to position [3027, 590]
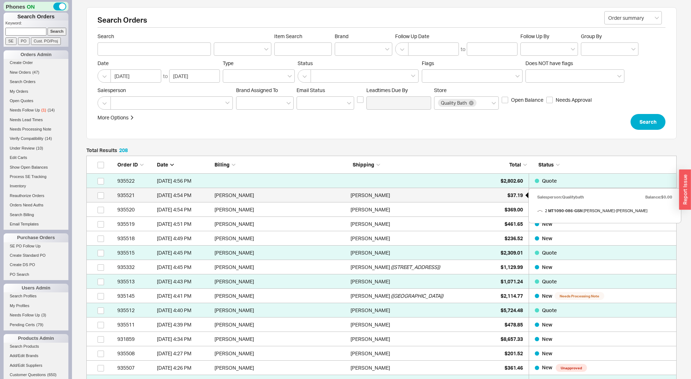
click at [510, 195] on span "$37.19" at bounding box center [515, 195] width 15 height 6
select select "LOW"
